Goal: Information Seeking & Learning: Learn about a topic

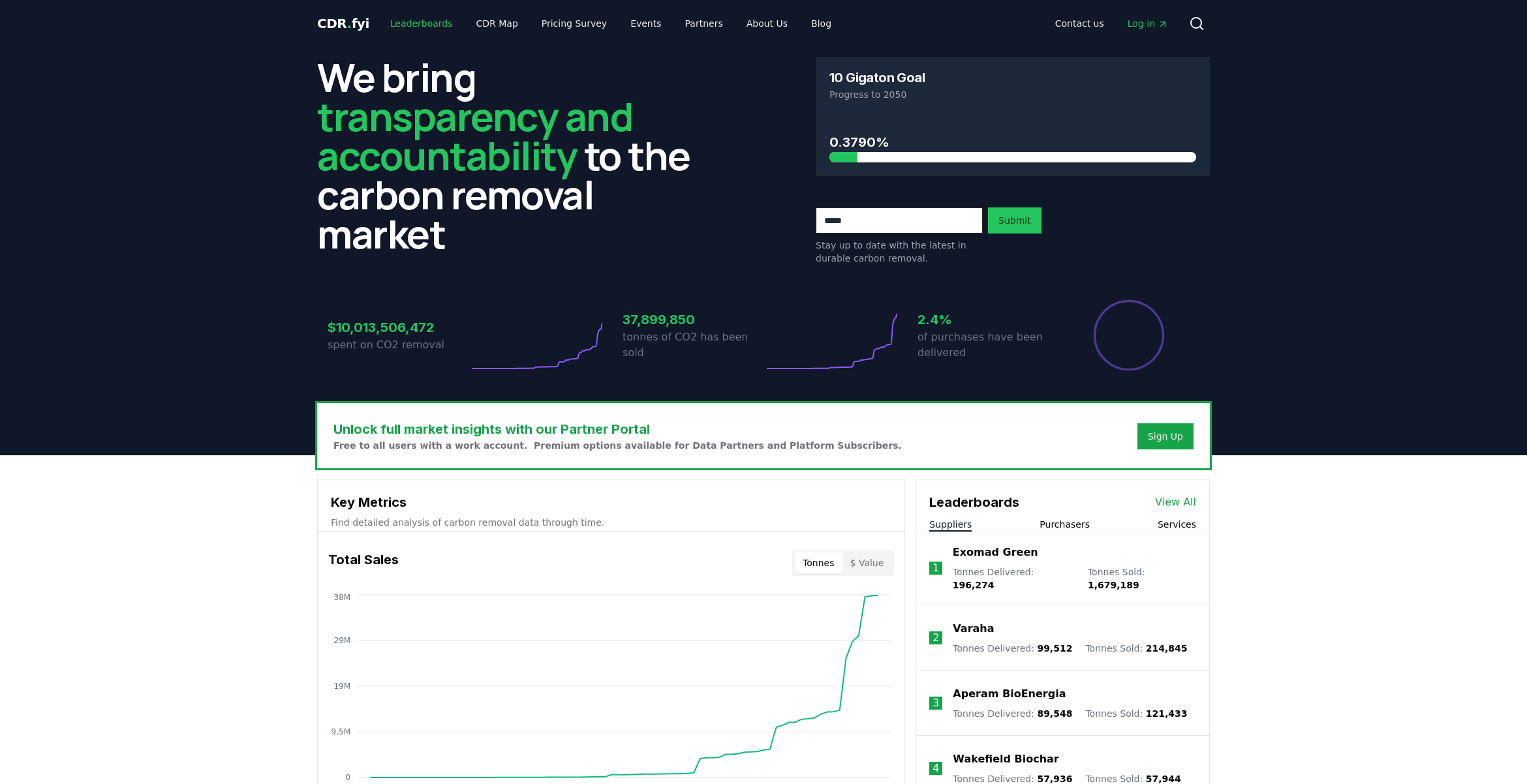
click at [415, 14] on link "Leaderboards" at bounding box center [422, 23] width 84 height 23
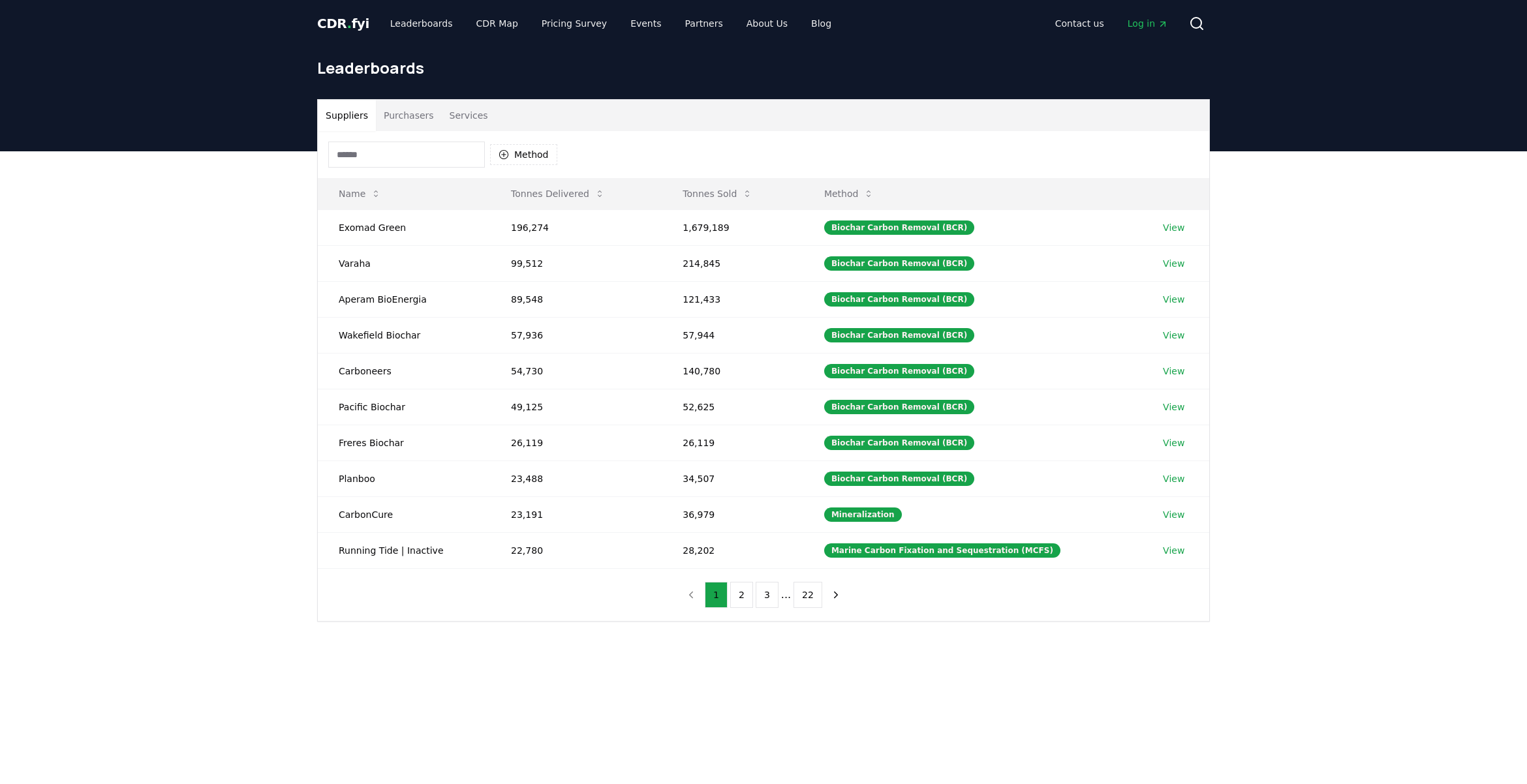
click at [408, 131] on div "Method" at bounding box center [764, 154] width 892 height 47
click at [408, 122] on button "Purchasers" at bounding box center [409, 115] width 66 height 31
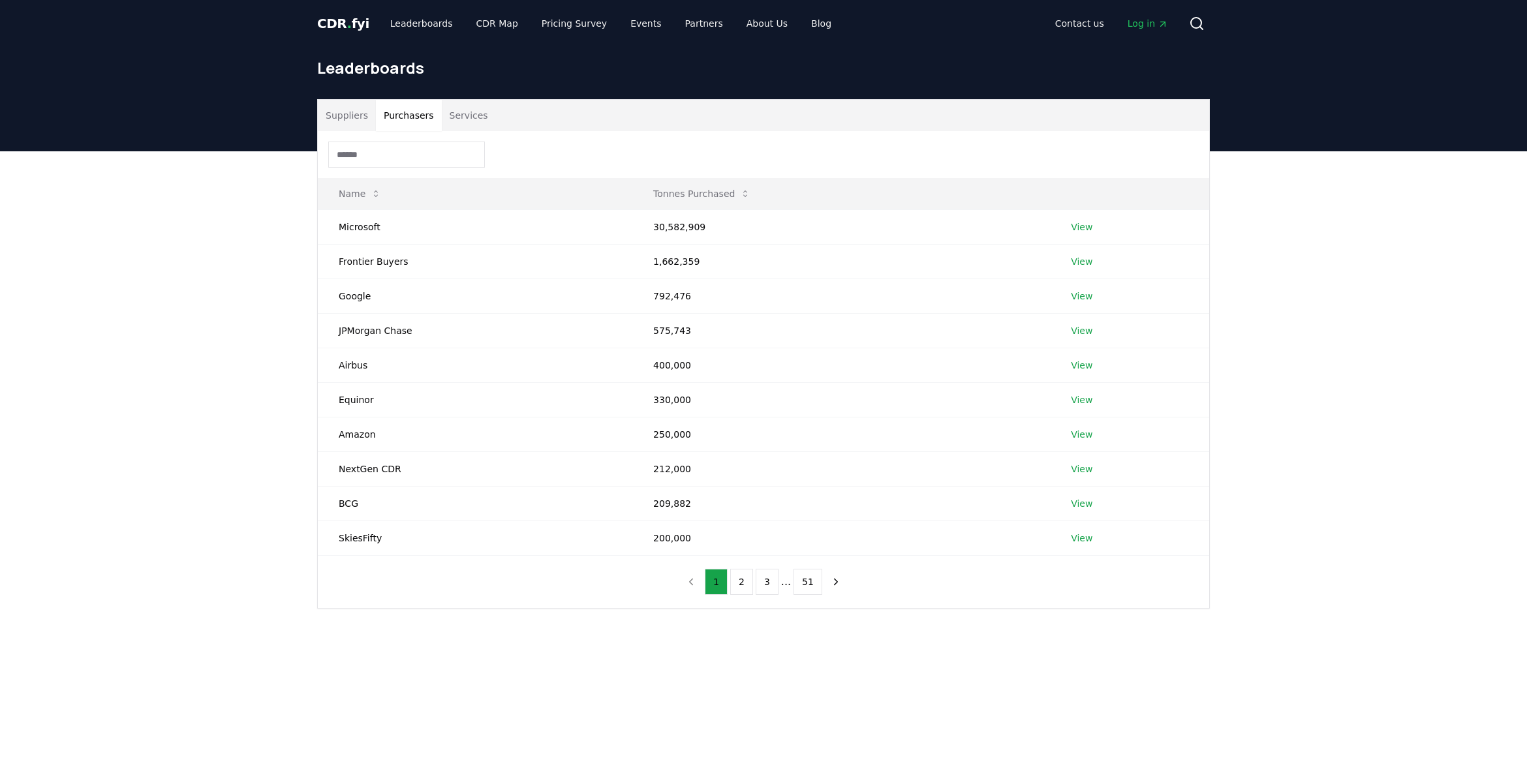
click at [474, 119] on button "Services" at bounding box center [468, 115] width 54 height 31
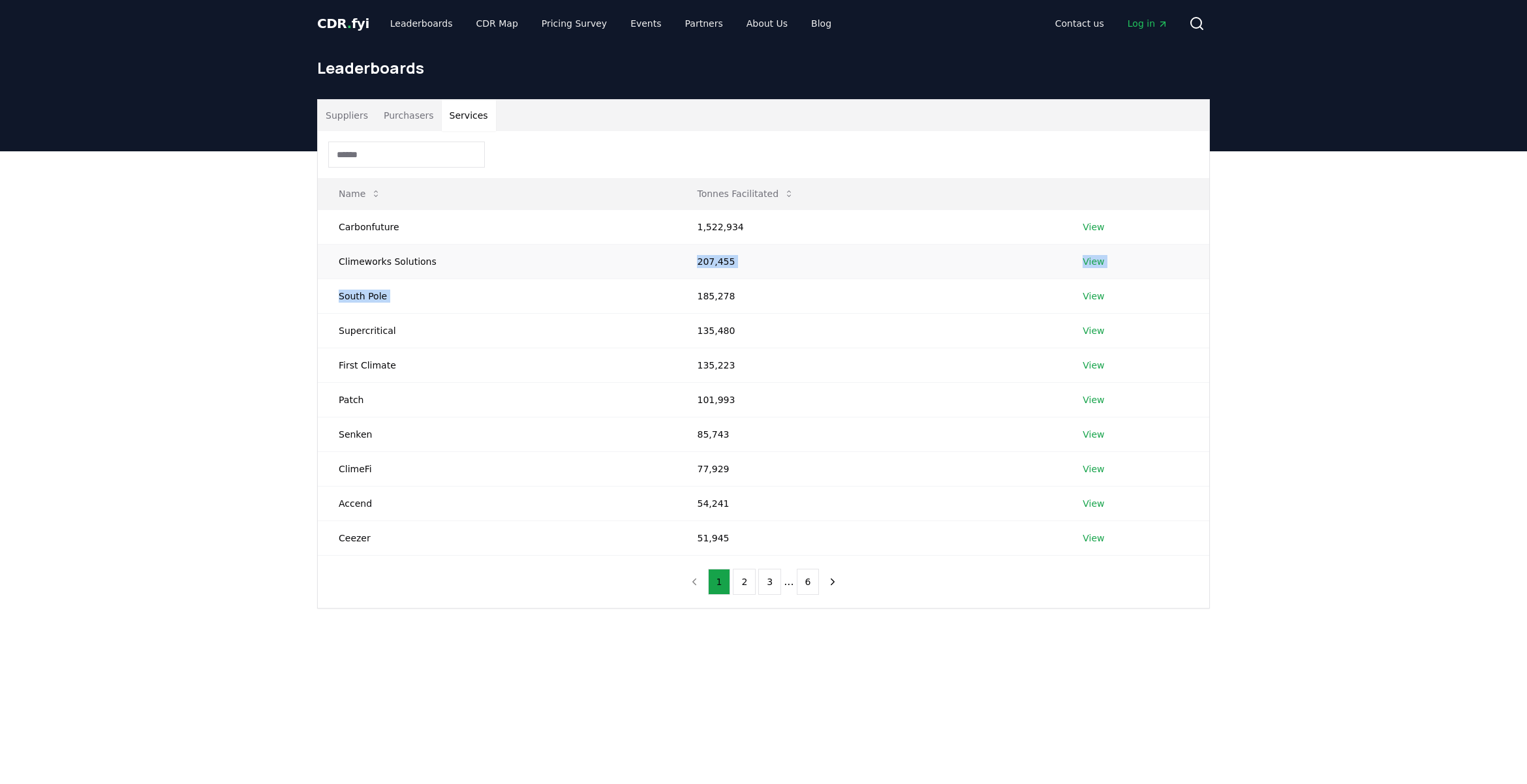
drag, startPoint x: 847, startPoint y: 285, endPoint x: 430, endPoint y: 257, distance: 417.9
click at [430, 257] on tbody "Carbonfuture 1,522,934 View Climeworks Solutions 207,455 View South Pole 185,27…" at bounding box center [764, 382] width 892 height 345
click at [430, 257] on td "Climeworks Solutions" at bounding box center [497, 261] width 358 height 35
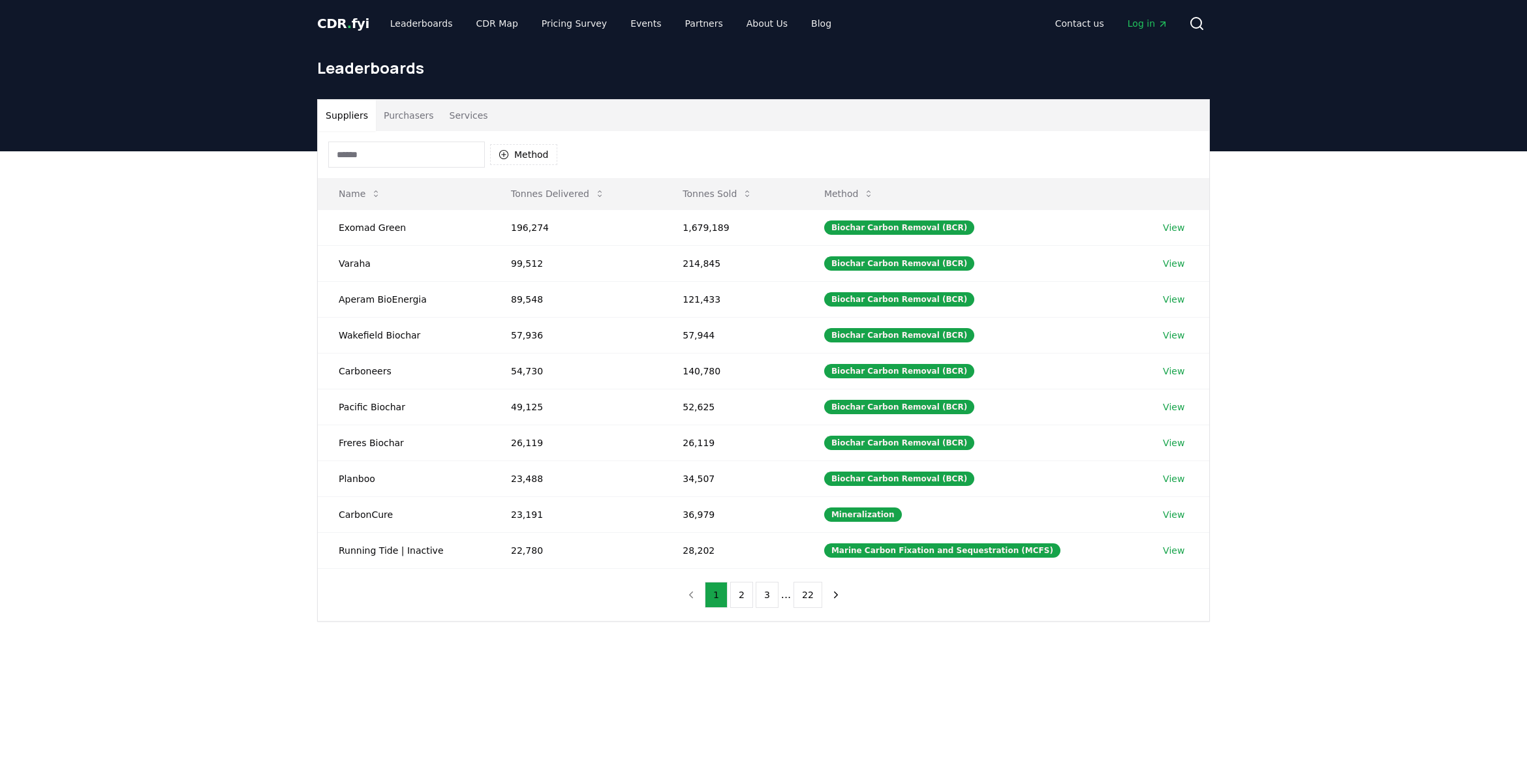
click at [354, 116] on button "Suppliers" at bounding box center [346, 115] width 58 height 31
click at [732, 602] on button "2" at bounding box center [742, 594] width 23 height 26
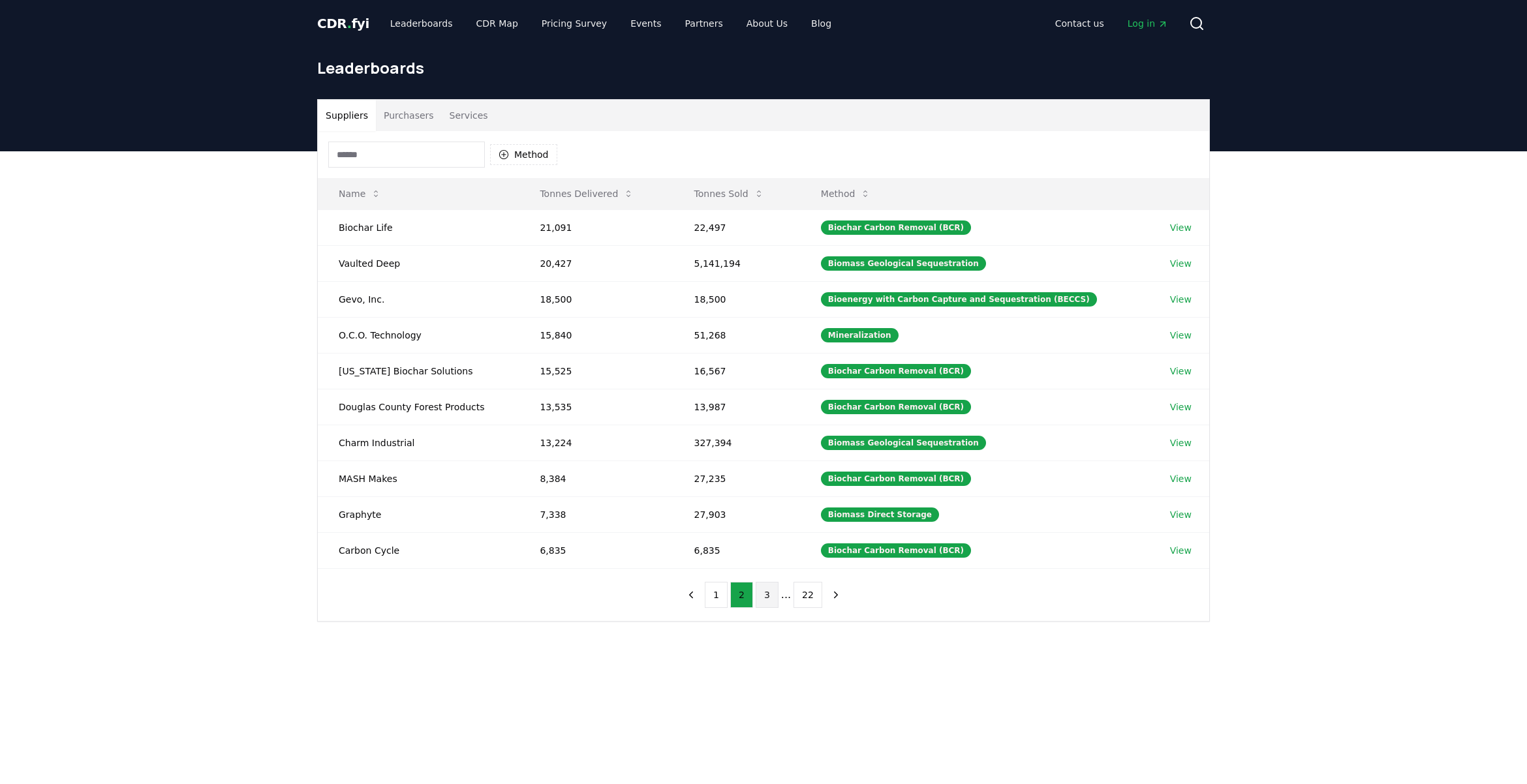
click at [759, 597] on button "3" at bounding box center [767, 594] width 23 height 26
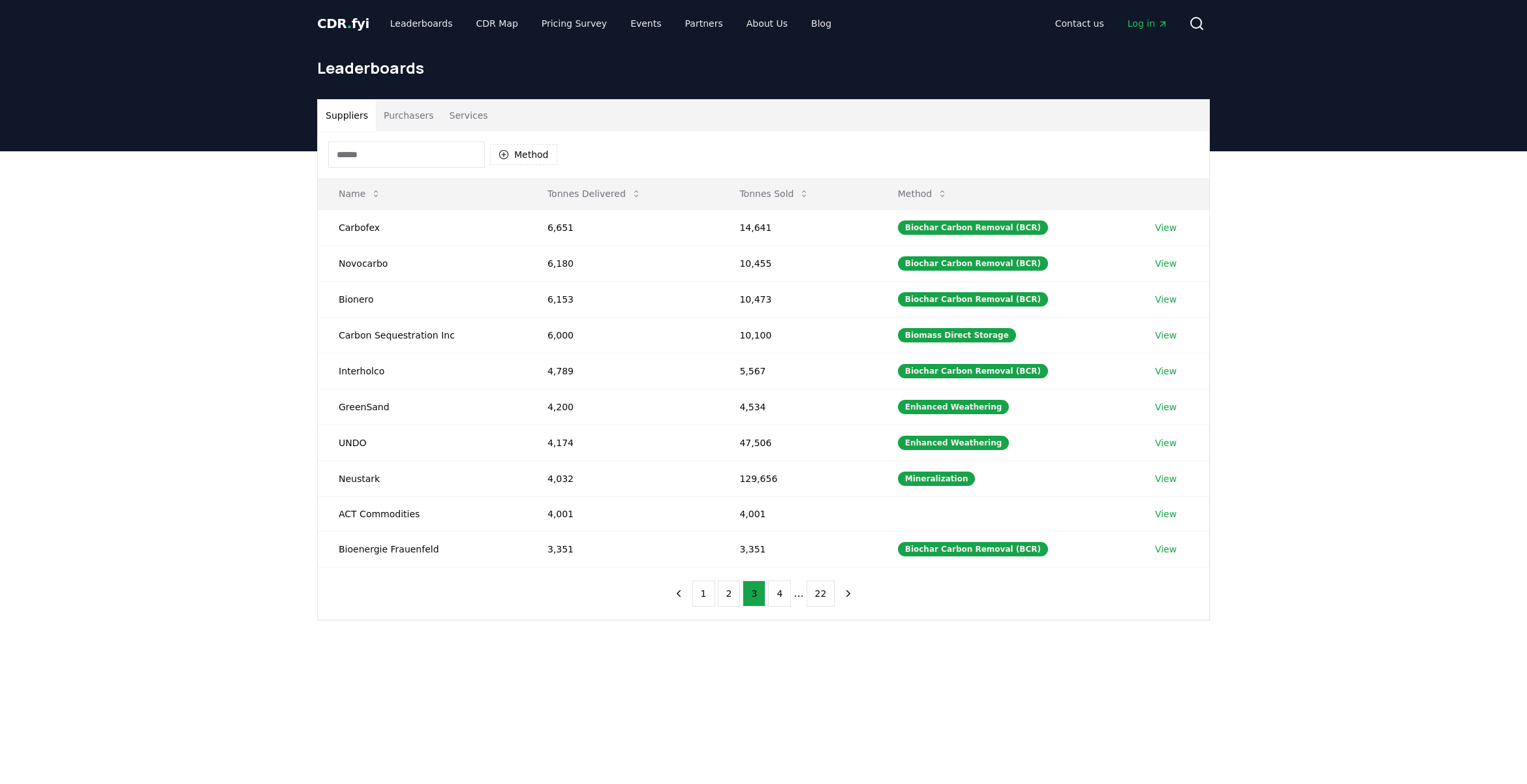
drag, startPoint x: 1211, startPoint y: 28, endPoint x: 1204, endPoint y: 21, distance: 9.9
click at [1211, 28] on div "CDR . fyi Leaderboards CDR Map Pricing Survey Events Partners About Us Blog Con…" at bounding box center [763, 23] width 914 height 47
click at [1203, 21] on icon at bounding box center [1197, 24] width 16 height 16
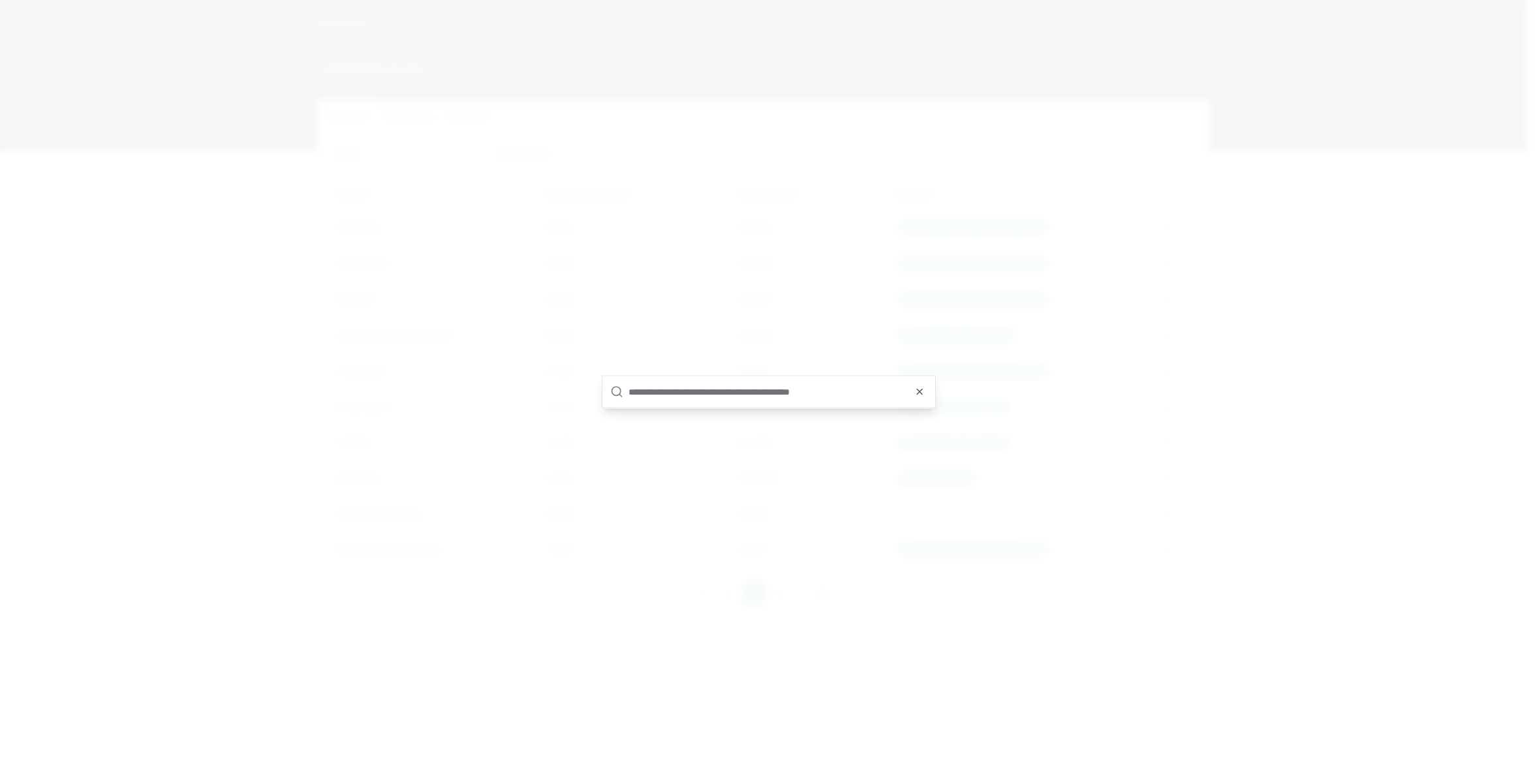
type input "*"
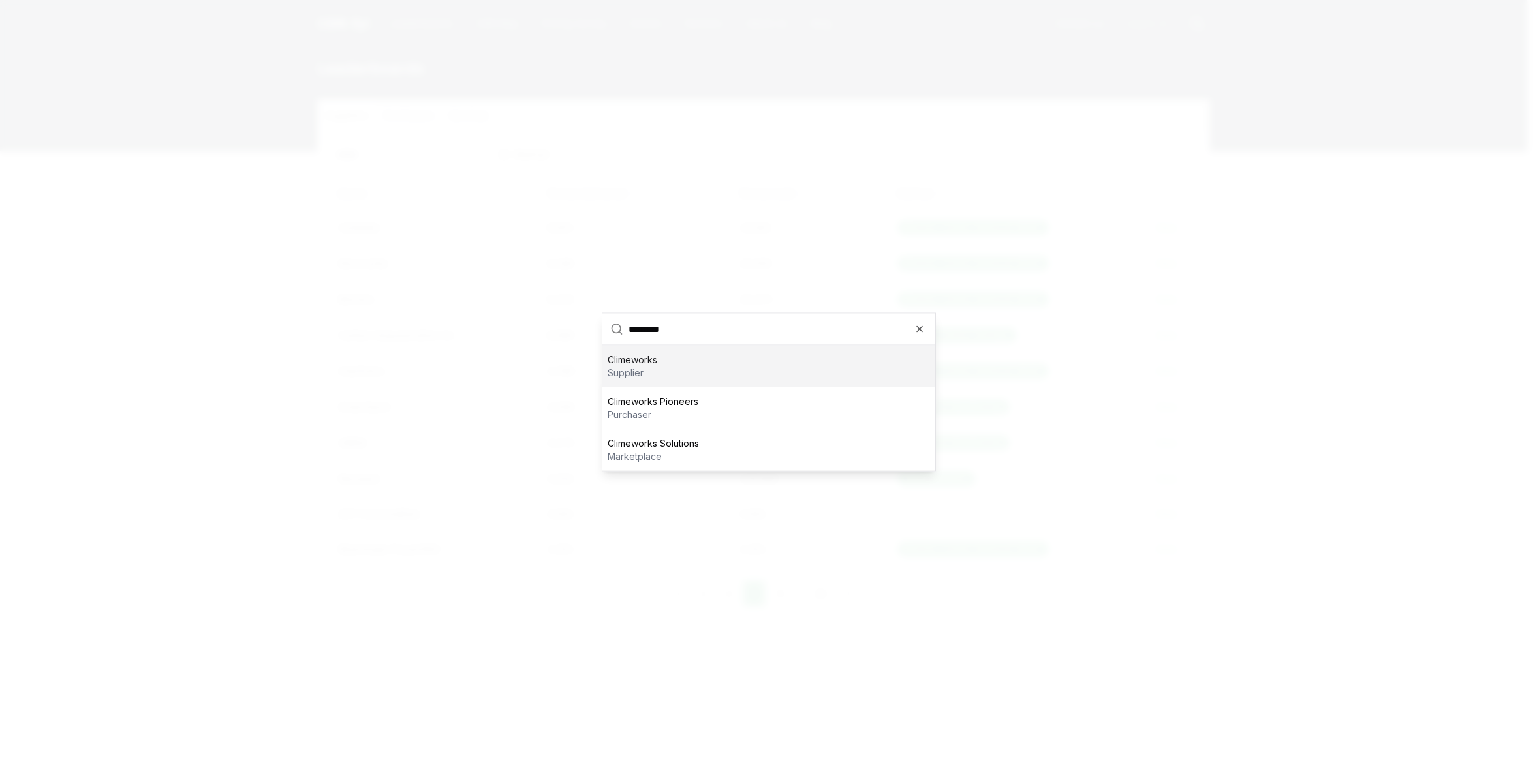
type input "*********"
click at [673, 364] on div "Climeworks supplier" at bounding box center [768, 366] width 333 height 42
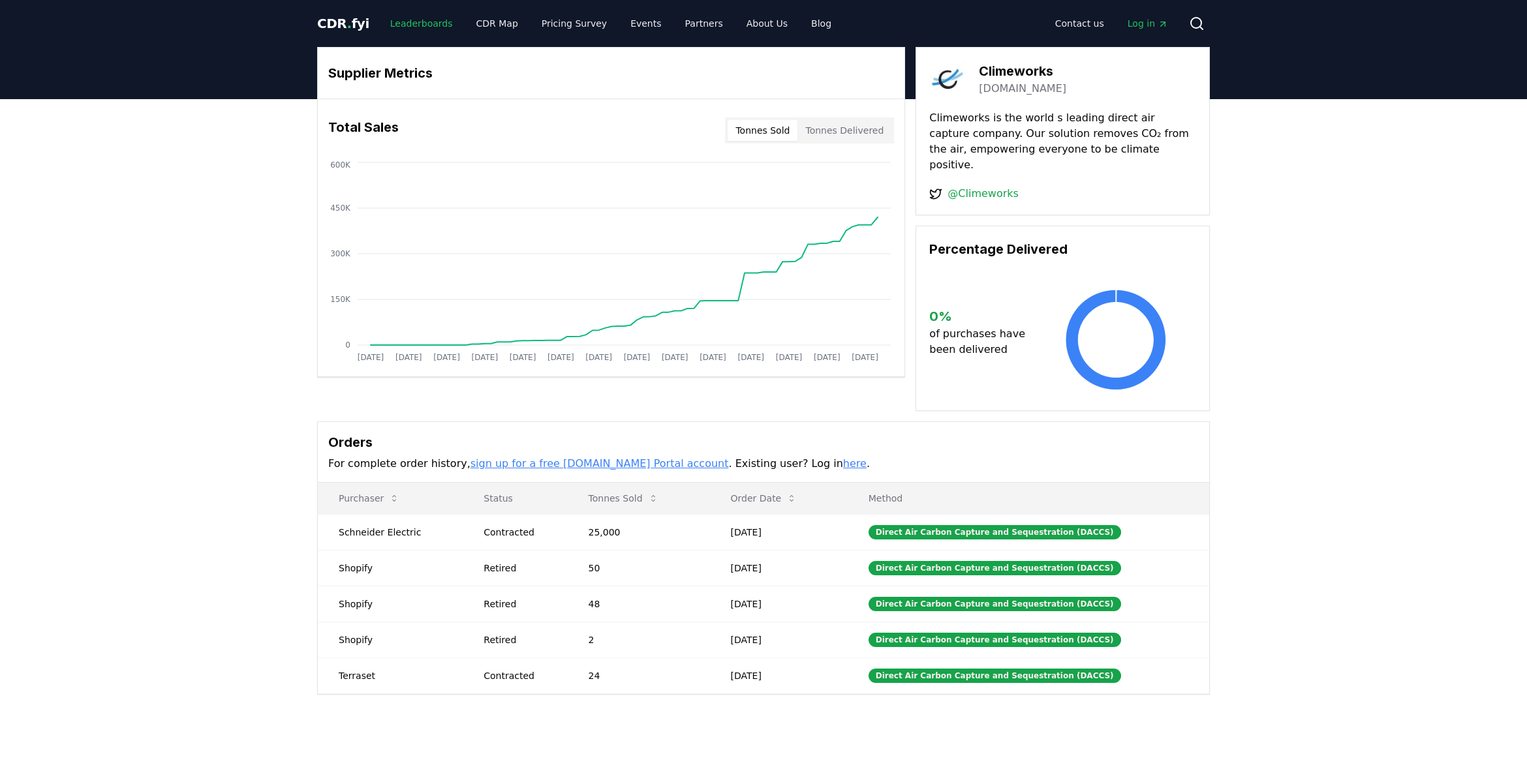
click at [411, 23] on link "Leaderboards" at bounding box center [422, 23] width 84 height 23
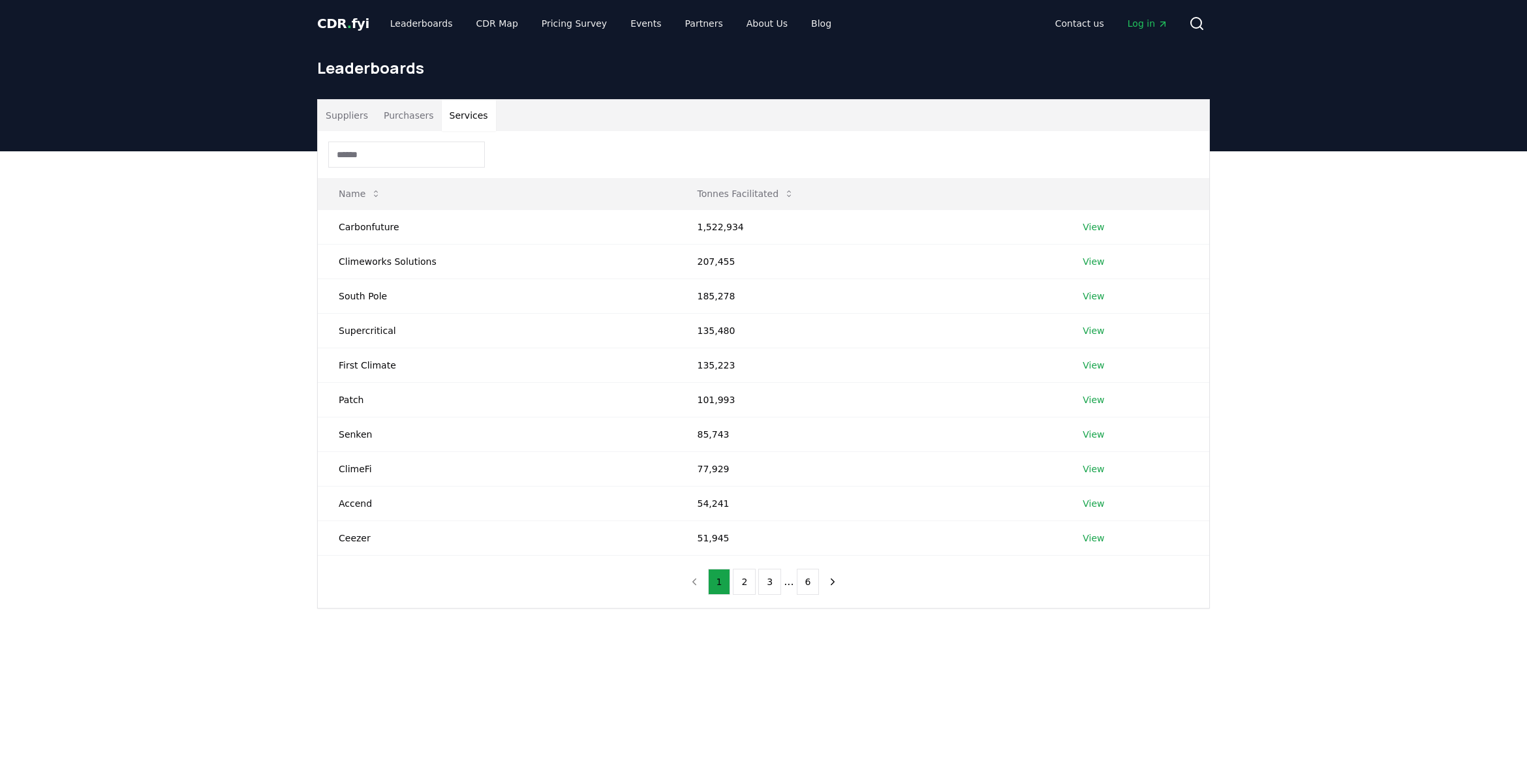
click at [461, 111] on button "Services" at bounding box center [468, 115] width 54 height 31
click at [1099, 266] on link "View" at bounding box center [1094, 261] width 21 height 13
